Goal: Task Accomplishment & Management: Use online tool/utility

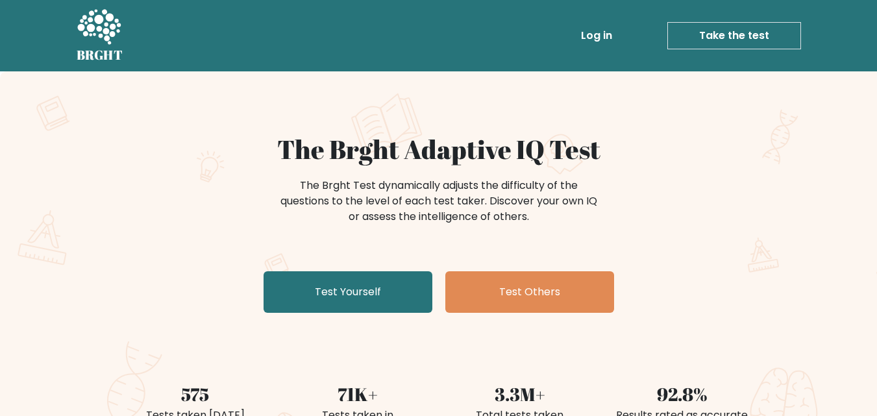
scroll to position [364, 0]
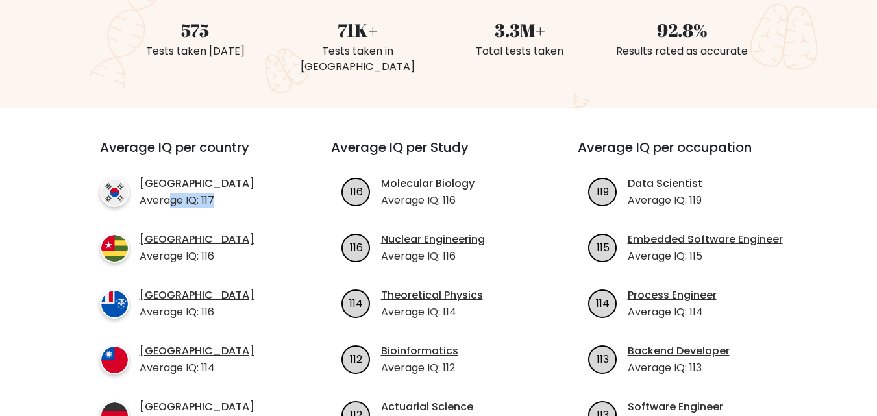
drag, startPoint x: 169, startPoint y: 187, endPoint x: 271, endPoint y: 178, distance: 102.9
click at [271, 178] on li "South Korea Average IQ: 117" at bounding box center [192, 192] width 184 height 32
click at [210, 249] on p "Average IQ: 116" at bounding box center [197, 257] width 115 height 16
drag, startPoint x: 200, startPoint y: 239, endPoint x: 317, endPoint y: 237, distance: 117.5
click at [317, 237] on div "Average IQ per country South Korea Average IQ: 117 Togo Average IQ: 116 French …" at bounding box center [439, 303] width 740 height 326
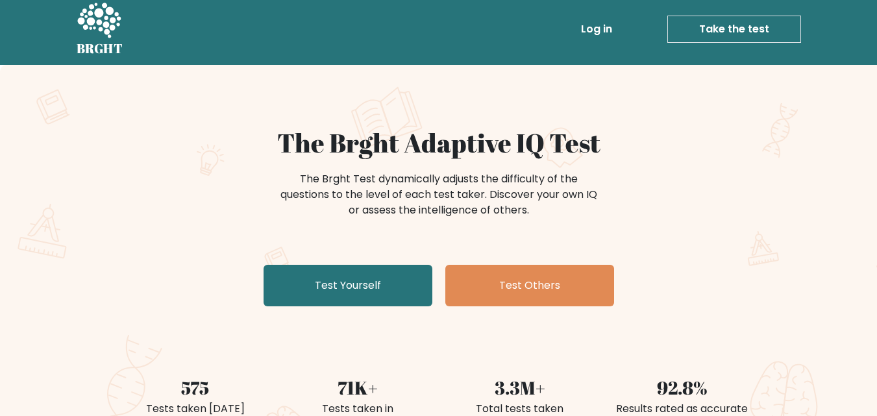
scroll to position [0, 0]
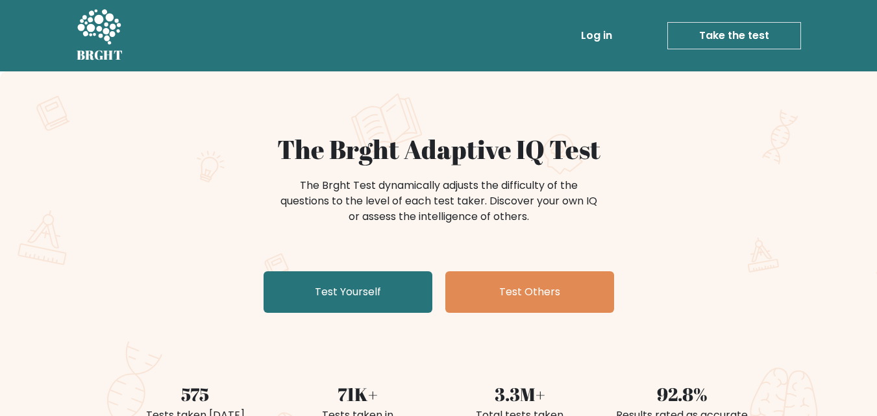
click at [634, 203] on div "The Brght Test dynamically adjusts the difficulty of the questions to the level…" at bounding box center [438, 207] width 519 height 65
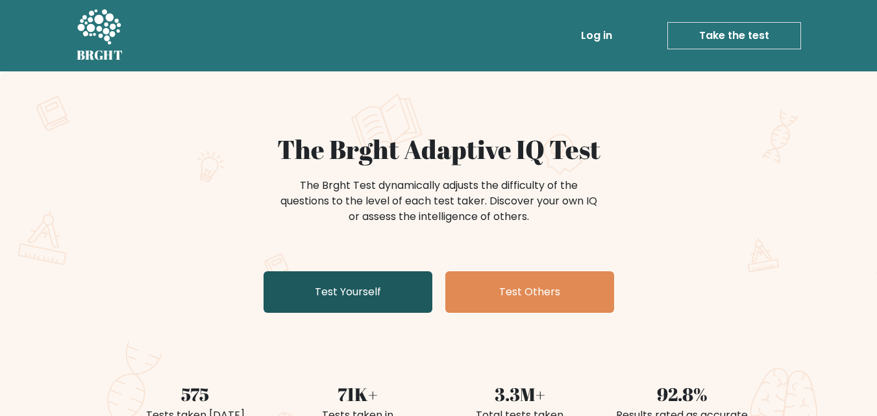
click at [426, 311] on link "Test Yourself" at bounding box center [347, 292] width 169 height 42
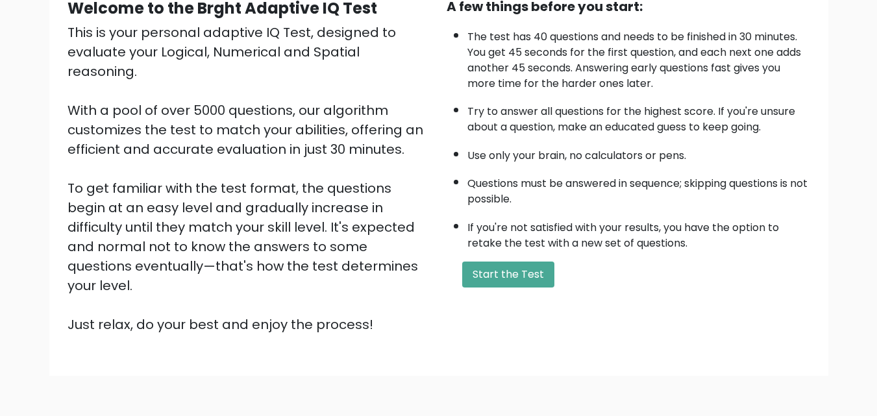
scroll to position [178, 0]
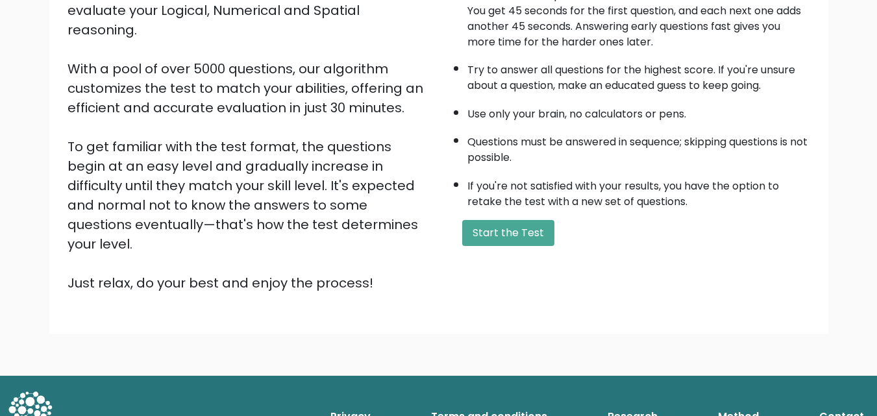
click at [493, 247] on div "A few things before you start: The test has 40 questions and needs to be finish…" at bounding box center [628, 123] width 379 height 337
click at [493, 243] on button "Start the Test" at bounding box center [508, 233] width 92 height 26
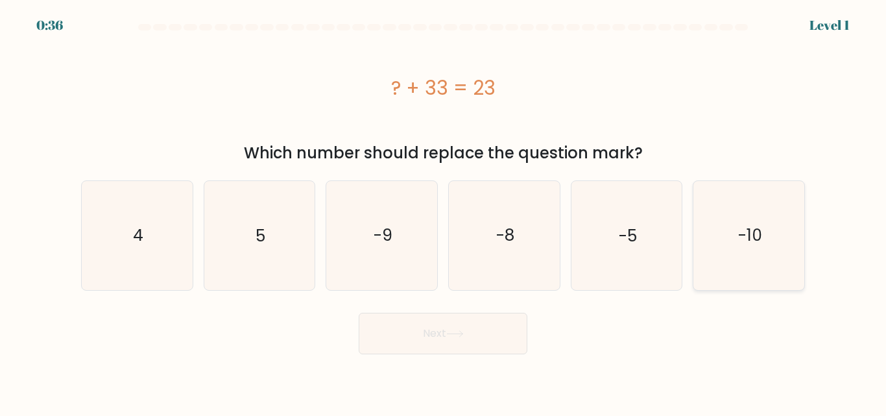
click at [758, 257] on icon "-10" at bounding box center [749, 235] width 108 height 108
click at [444, 212] on input "f. -10" at bounding box center [443, 209] width 1 height 3
radio input "true"
click at [480, 330] on button "Next" at bounding box center [443, 334] width 169 height 42
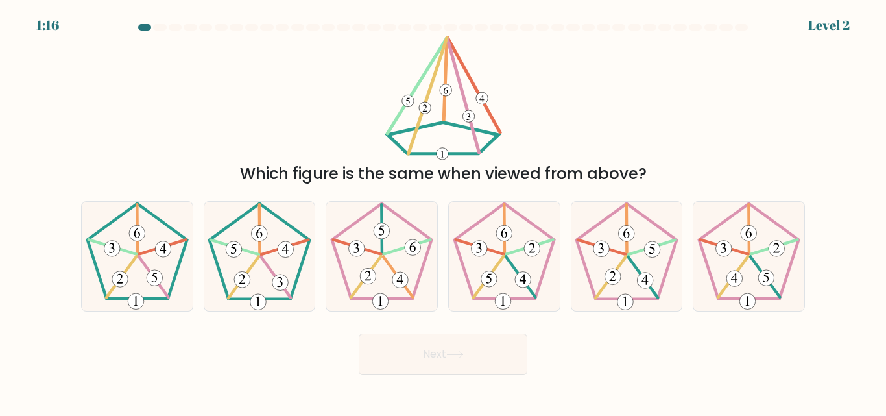
click at [47, 27] on form at bounding box center [443, 199] width 886 height 351
click at [519, 241] on icon at bounding box center [504, 256] width 108 height 108
click at [444, 212] on input "d." at bounding box center [443, 209] width 1 height 3
radio input "true"
click at [474, 392] on body "1:09 Level 2" at bounding box center [443, 208] width 886 height 416
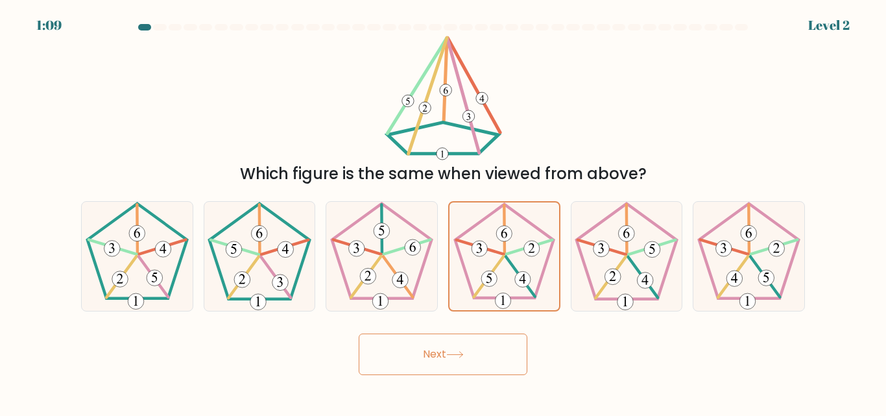
drag, startPoint x: 473, startPoint y: 369, endPoint x: 479, endPoint y: 352, distance: 18.5
click at [473, 369] on button "Next" at bounding box center [443, 355] width 169 height 42
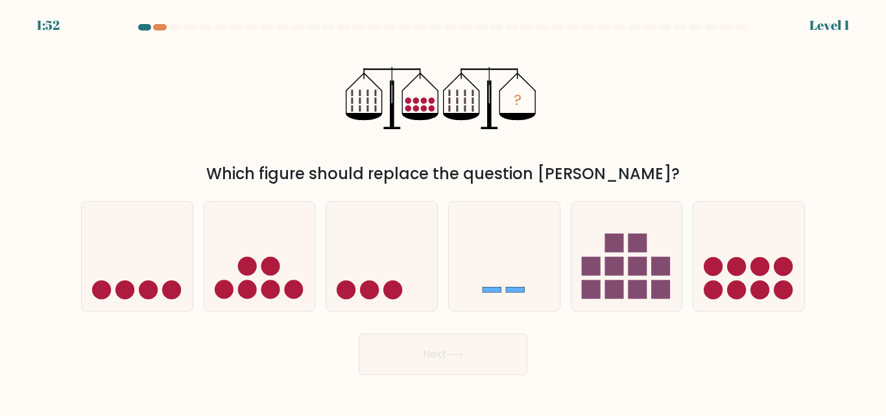
click at [519, 285] on icon at bounding box center [504, 256] width 111 height 92
click at [444, 212] on input "d." at bounding box center [443, 209] width 1 height 3
radio input "true"
click at [485, 336] on button "Next" at bounding box center [443, 355] width 169 height 42
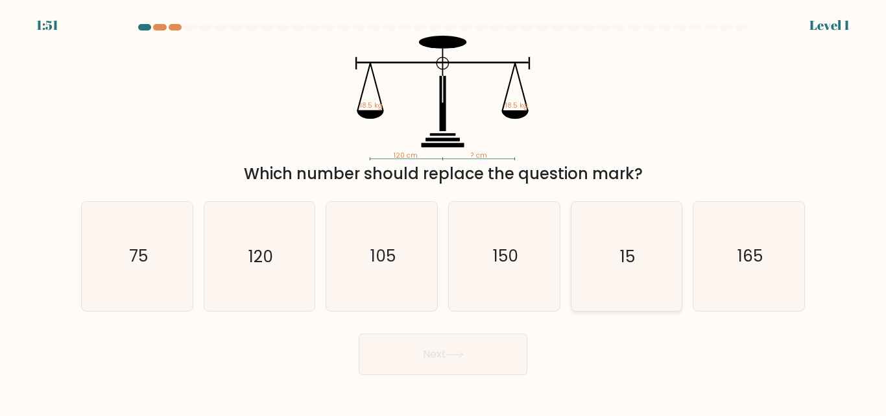
click at [617, 269] on icon "15" at bounding box center [626, 256] width 108 height 108
click at [444, 212] on input "e. 15" at bounding box center [443, 209] width 1 height 3
radio input "true"
click at [491, 346] on button "Next" at bounding box center [443, 355] width 169 height 42
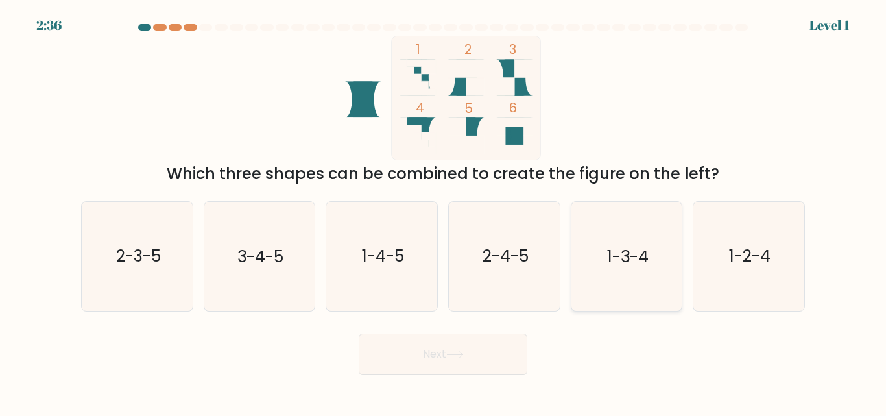
click at [612, 279] on icon "1-3-4" at bounding box center [626, 256] width 108 height 108
click at [444, 212] on input "e. 1-3-4" at bounding box center [443, 209] width 1 height 3
radio input "true"
click at [472, 373] on button "Next" at bounding box center [443, 355] width 169 height 42
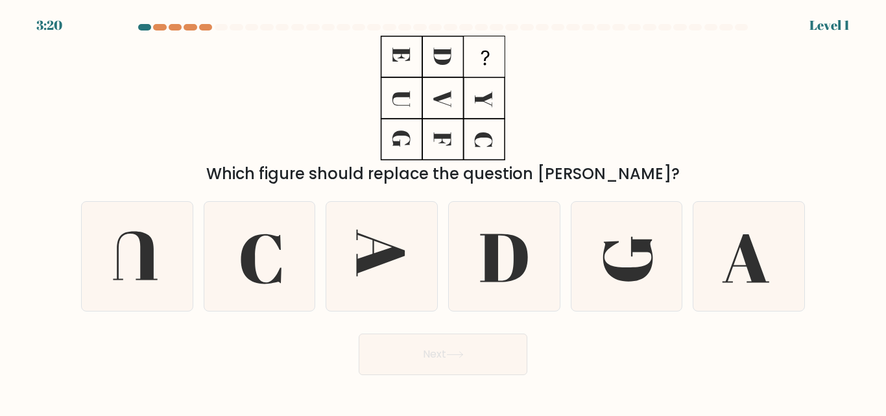
click at [528, 333] on form at bounding box center [443, 199] width 886 height 351
drag, startPoint x: 507, startPoint y: 360, endPoint x: 600, endPoint y: 280, distance: 122.9
click at [513, 357] on button "Next" at bounding box center [443, 355] width 169 height 42
drag, startPoint x: 614, startPoint y: 270, endPoint x: 557, endPoint y: 336, distance: 87.4
click at [613, 272] on icon at bounding box center [628, 259] width 49 height 45
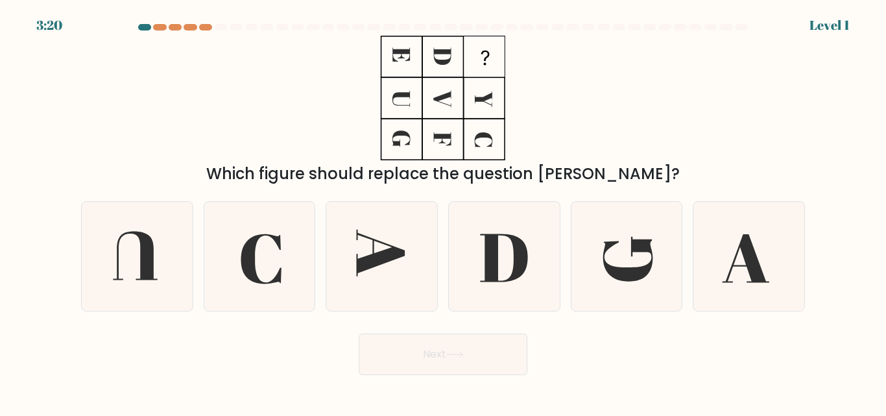
click at [444, 212] on input "e." at bounding box center [443, 209] width 1 height 3
radio input "true"
drag, startPoint x: 502, startPoint y: 376, endPoint x: 506, endPoint y: 358, distance: 18.6
click at [502, 374] on body "4:04 Level 1" at bounding box center [443, 208] width 886 height 416
drag, startPoint x: 506, startPoint y: 358, endPoint x: 528, endPoint y: 343, distance: 26.3
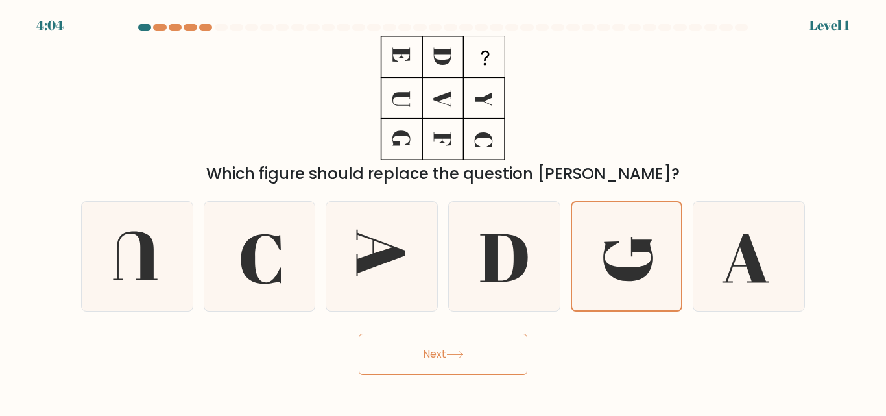
click at [506, 358] on button "Next" at bounding box center [443, 355] width 169 height 42
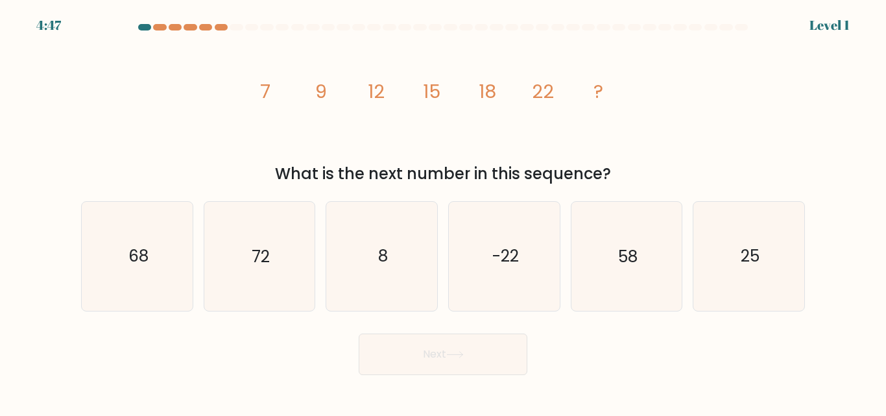
click at [614, 287] on icon "58" at bounding box center [626, 256] width 108 height 108
click at [444, 212] on input "e. 58" at bounding box center [443, 209] width 1 height 3
radio input "true"
click at [496, 366] on button "Next" at bounding box center [443, 355] width 169 height 42
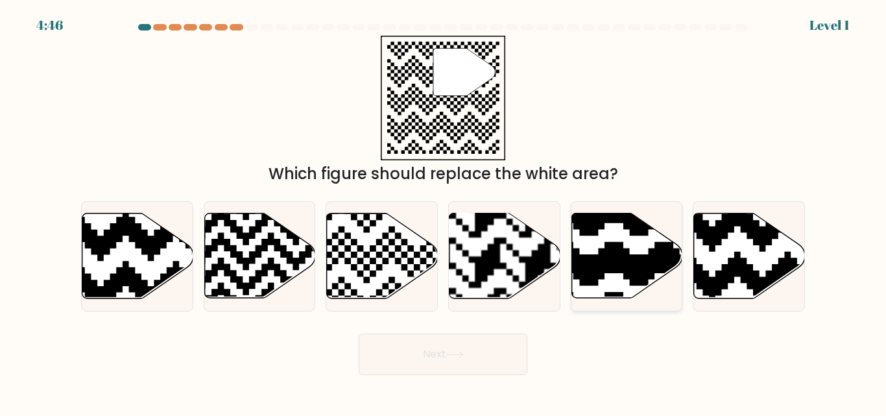
click at [598, 273] on icon at bounding box center [661, 210] width 201 height 201
click at [444, 212] on input "e." at bounding box center [443, 209] width 1 height 3
radio input "true"
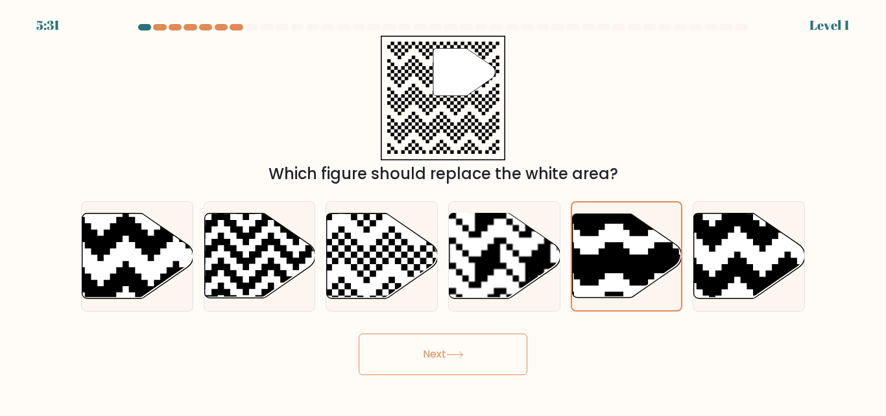
click at [508, 371] on button "Next" at bounding box center [443, 355] width 169 height 42
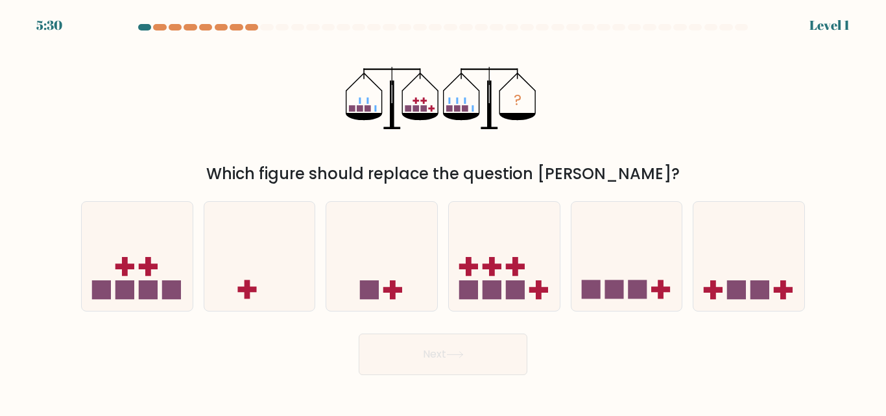
click at [557, 275] on icon at bounding box center [504, 256] width 111 height 92
click at [444, 212] on input "d." at bounding box center [443, 209] width 1 height 3
radio input "true"
click at [439, 367] on button "Next" at bounding box center [443, 355] width 169 height 42
